Goal: Information Seeking & Learning: Learn about a topic

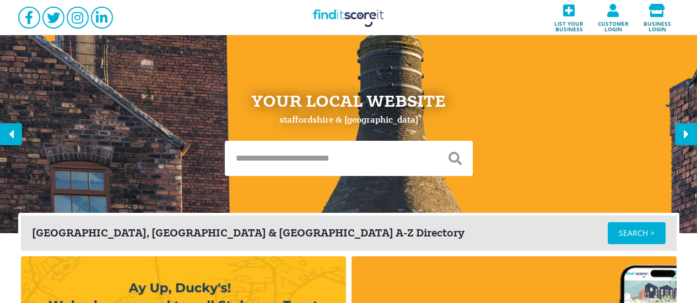
click at [297, 155] on input "text" at bounding box center [331, 158] width 213 height 35
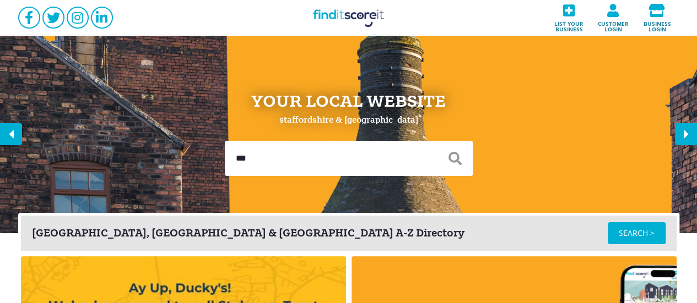
type input "****"
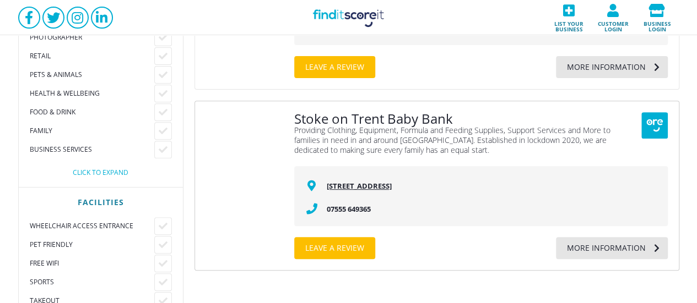
scroll to position [165, 0]
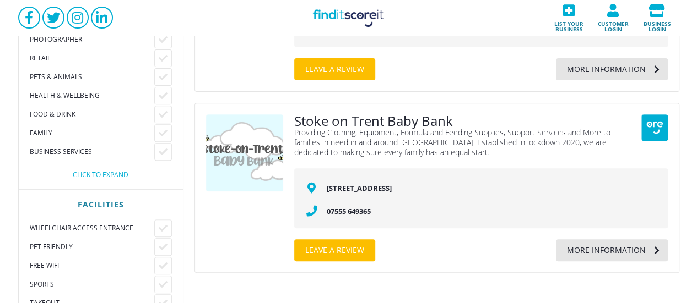
click at [609, 257] on div "More information" at bounding box center [601, 251] width 90 height 22
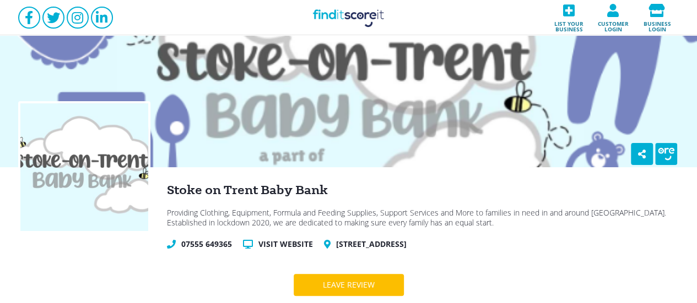
click at [333, 20] on link "Find it Score it" at bounding box center [349, 17] width 110 height 35
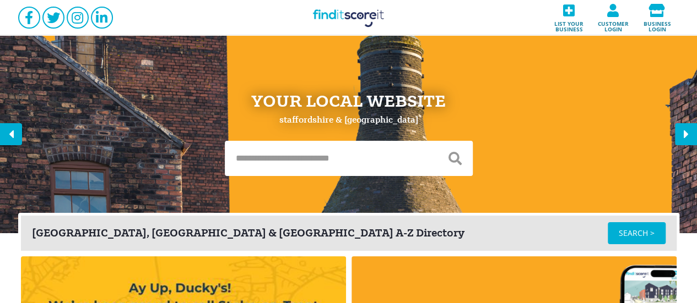
click at [287, 158] on input "text" at bounding box center [331, 158] width 213 height 35
type input "******"
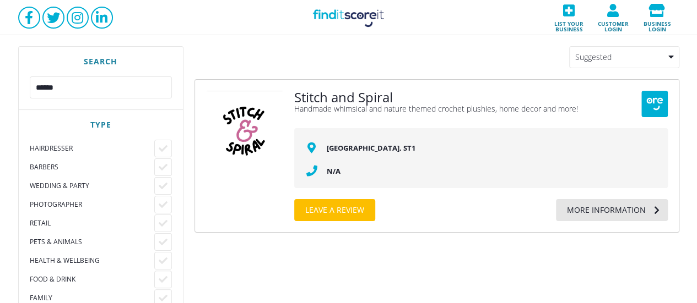
click at [597, 199] on div "Stitch and Spiral Handmade whimsical and nature themed crochet plushies, home d…" at bounding box center [480, 156] width 373 height 131
click at [586, 220] on div "More information" at bounding box center [601, 210] width 90 height 22
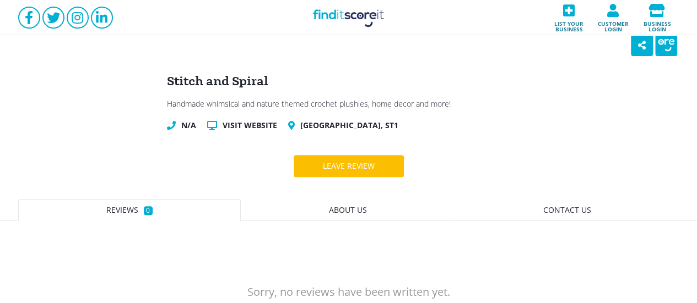
scroll to position [110, 0]
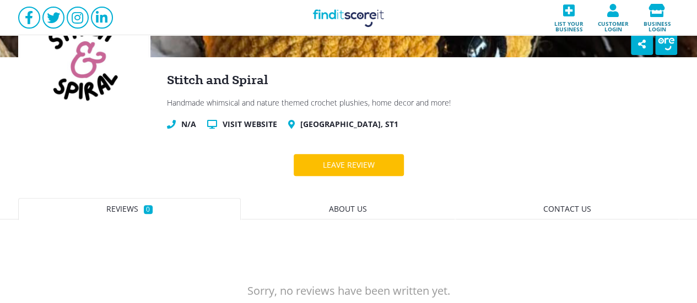
click at [642, 147] on div "Stitch and Spiral Handmade whimsical and nature themed crochet plushies, home d…" at bounding box center [348, 160] width 697 height 471
click at [348, 210] on span "About us" at bounding box center [348, 209] width 38 height 10
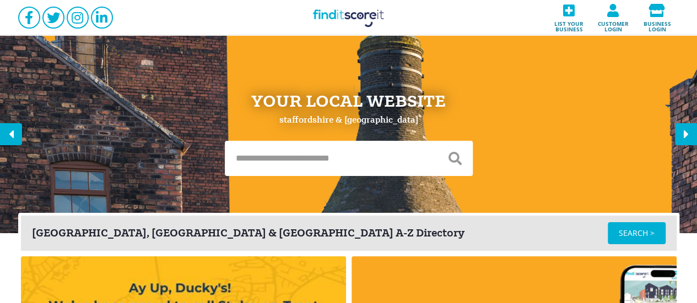
click at [264, 153] on input "text" at bounding box center [331, 158] width 213 height 35
type input "****"
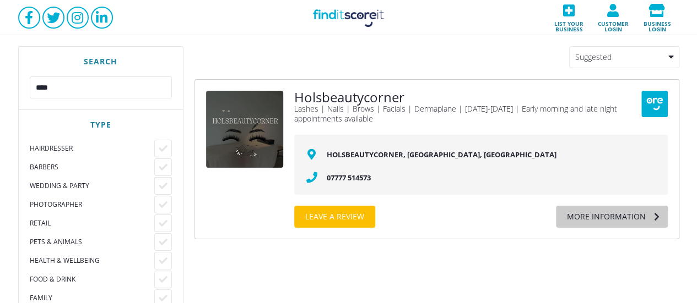
click at [598, 218] on div "More information" at bounding box center [601, 217] width 90 height 22
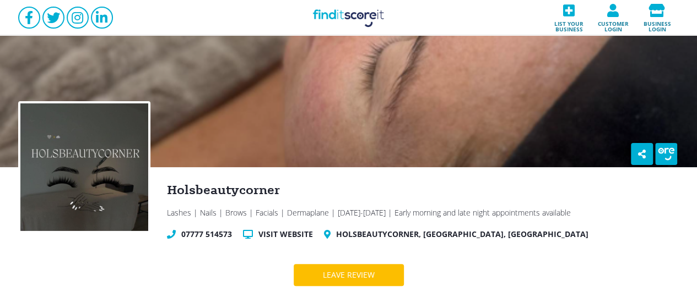
click at [330, 18] on link "Find it Score it" at bounding box center [349, 17] width 110 height 35
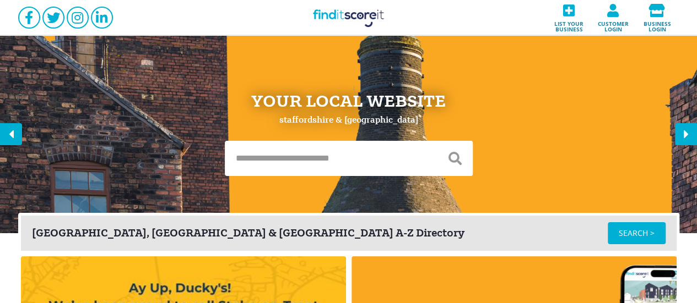
drag, startPoint x: 631, startPoint y: 239, endPoint x: 386, endPoint y: 182, distance: 252.1
click at [632, 239] on div "SEARCH >" at bounding box center [637, 234] width 58 height 22
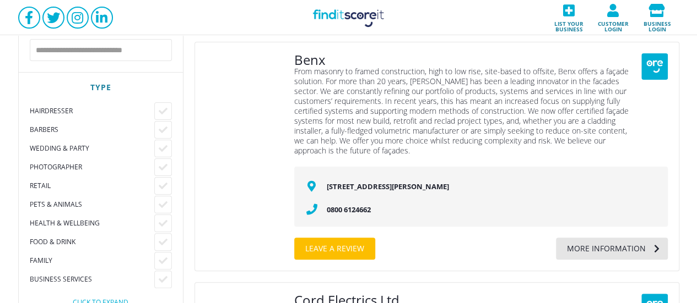
scroll to position [55, 0]
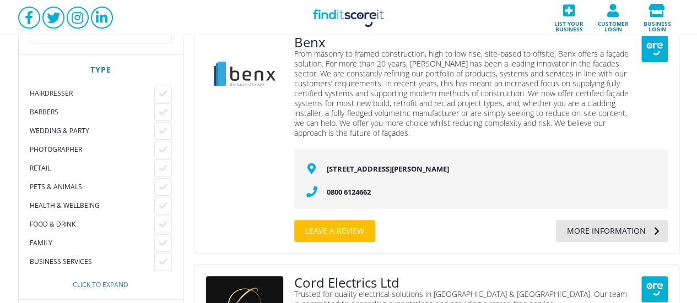
click at [97, 280] on div "Hairdresser Barbers Wedding & Party Photographer Retail Pets & Animals Health &…" at bounding box center [101, 187] width 142 height 204
click at [97, 283] on div "Click to expand" at bounding box center [101, 285] width 142 height 7
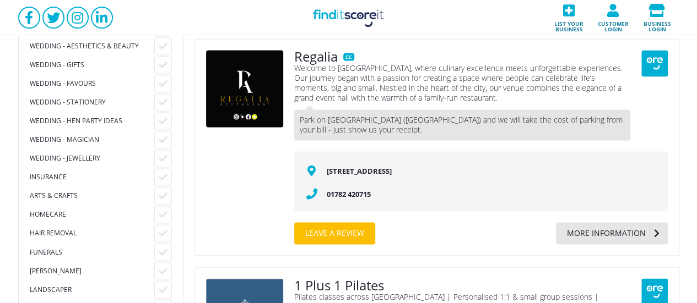
scroll to position [826, 0]
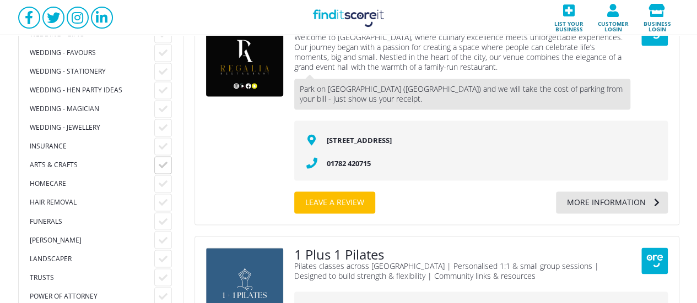
click at [164, 166] on icon at bounding box center [163, 165] width 9 height 9
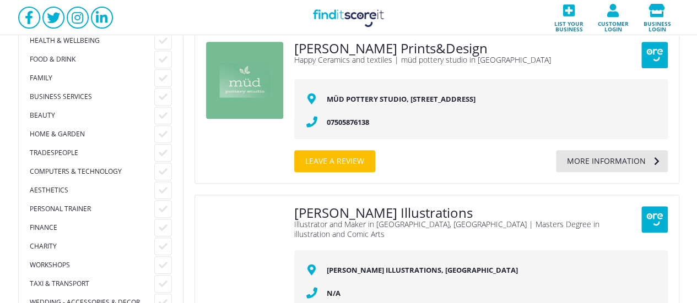
scroll to position [275, 0]
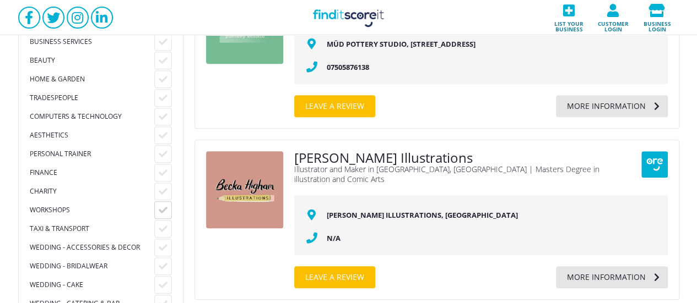
click at [159, 208] on icon at bounding box center [163, 210] width 9 height 9
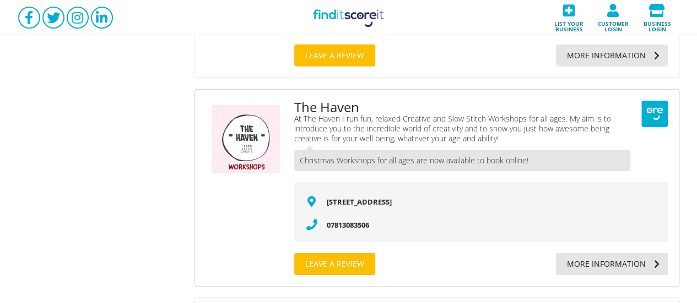
scroll to position [4076, 0]
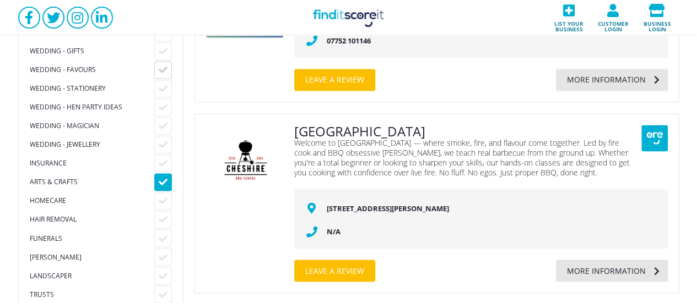
scroll to position [936, 0]
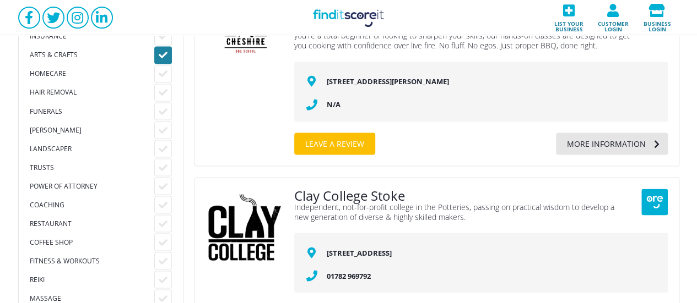
click at [161, 48] on div at bounding box center [163, 55] width 18 height 18
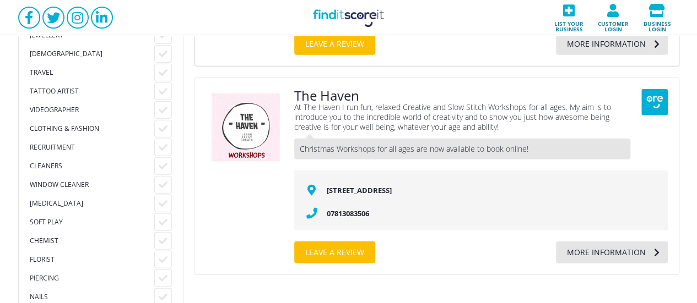
scroll to position [1157, 0]
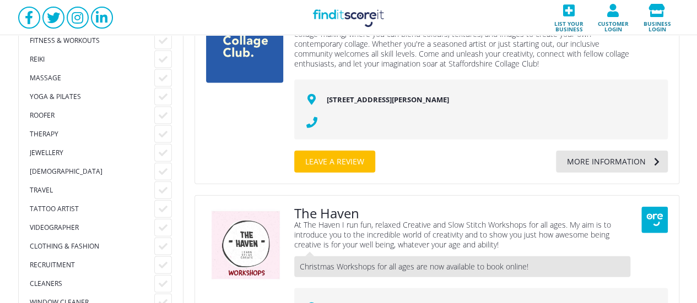
click at [347, 21] on link "Find it Score it" at bounding box center [349, 17] width 110 height 35
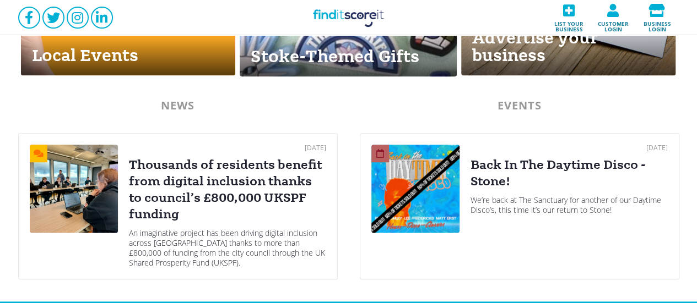
scroll to position [606, 0]
